Goal: Information Seeking & Learning: Learn about a topic

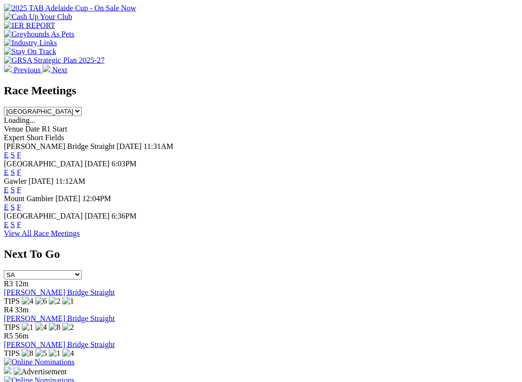
scroll to position [373, 0]
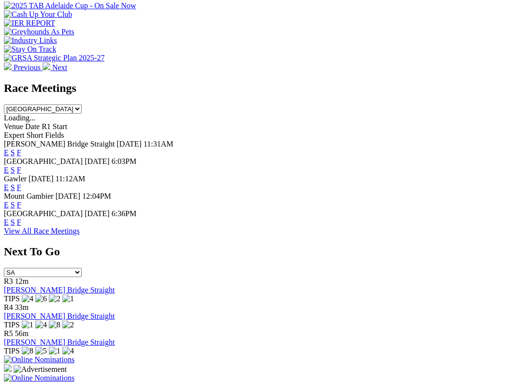
click at [21, 218] on link "F" at bounding box center [19, 222] width 4 height 8
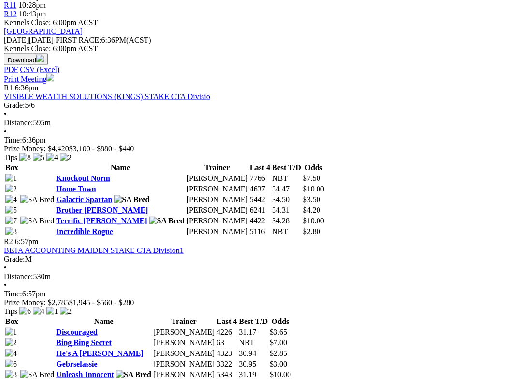
scroll to position [430, 0]
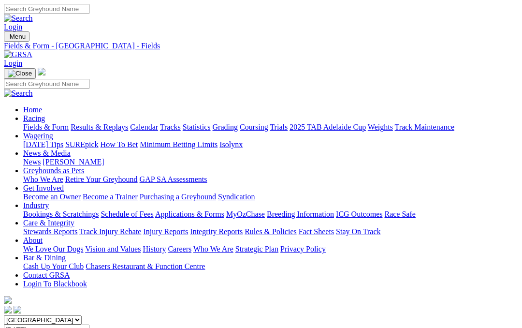
click at [74, 218] on link "Care & Integrity" at bounding box center [48, 222] width 51 height 8
click at [243, 227] on link "Integrity Reports" at bounding box center [216, 231] width 53 height 8
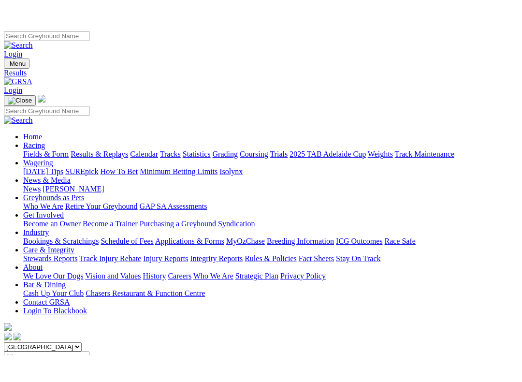
scroll to position [255, 0]
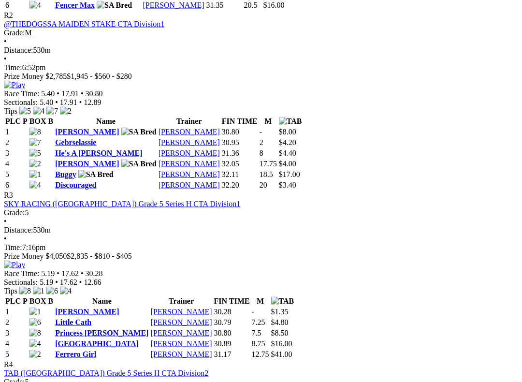
scroll to position [660, 0]
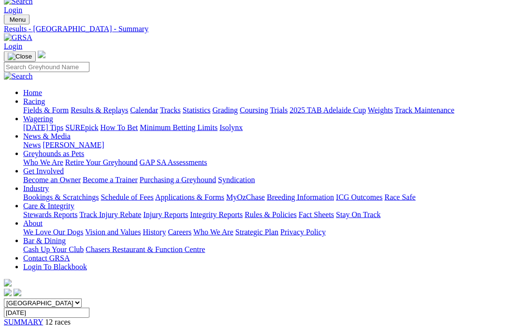
scroll to position [0, 0]
